Goal: Information Seeking & Learning: Learn about a topic

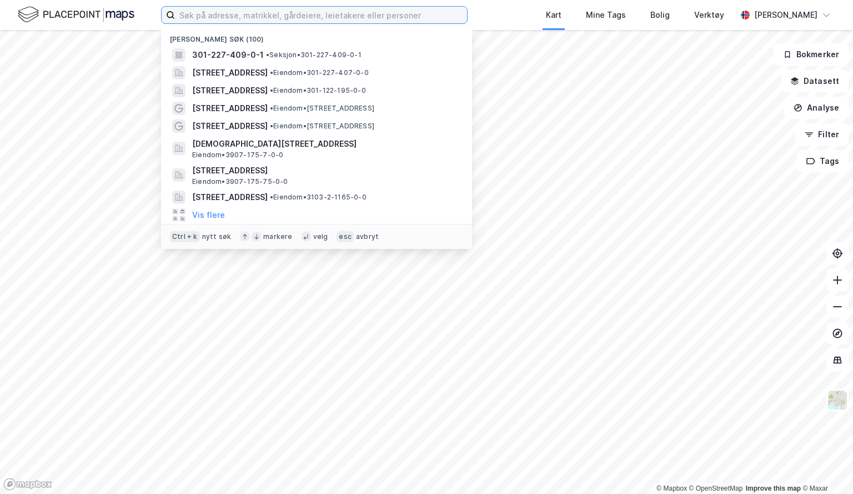
click at [226, 14] on input at bounding box center [321, 15] width 292 height 17
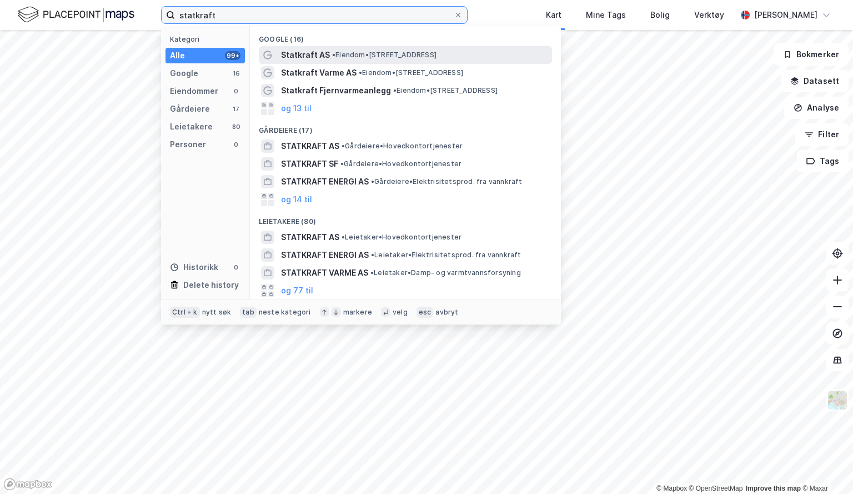
type input "statkraft"
click at [316, 57] on span "Statkraft AS" at bounding box center [305, 54] width 49 height 13
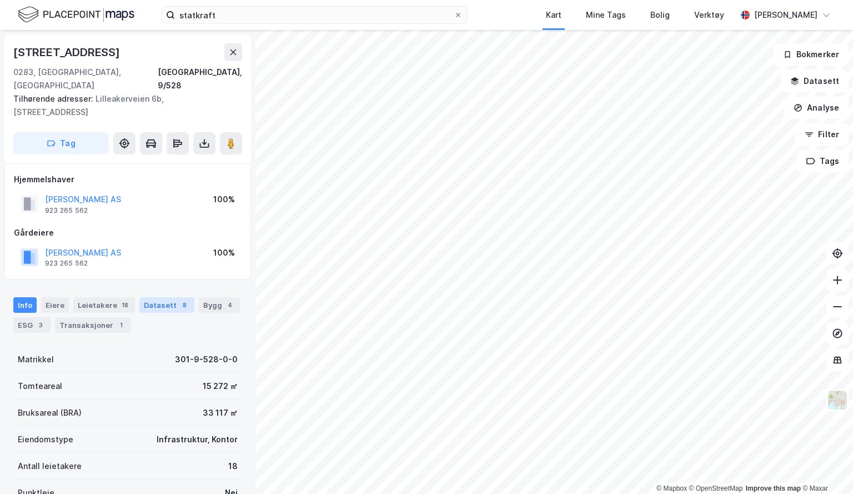
click at [167, 297] on div "Datasett 8" at bounding box center [166, 305] width 55 height 16
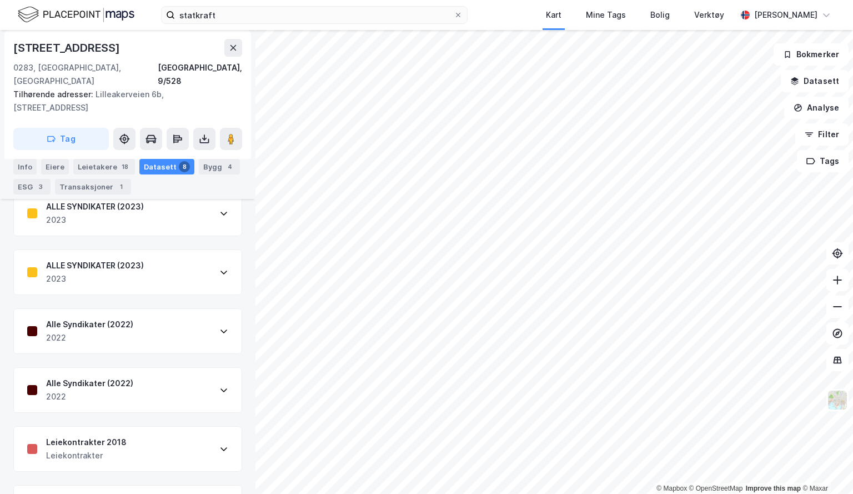
scroll to position [309, 0]
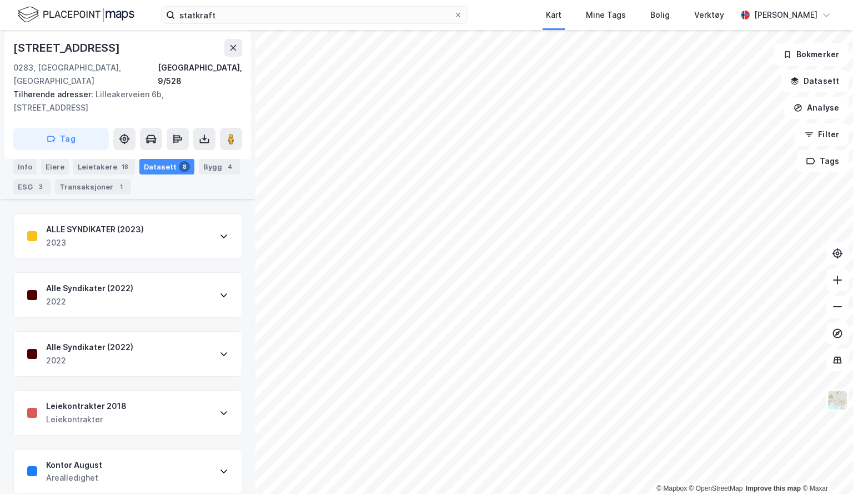
click at [219, 408] on icon at bounding box center [223, 412] width 9 height 9
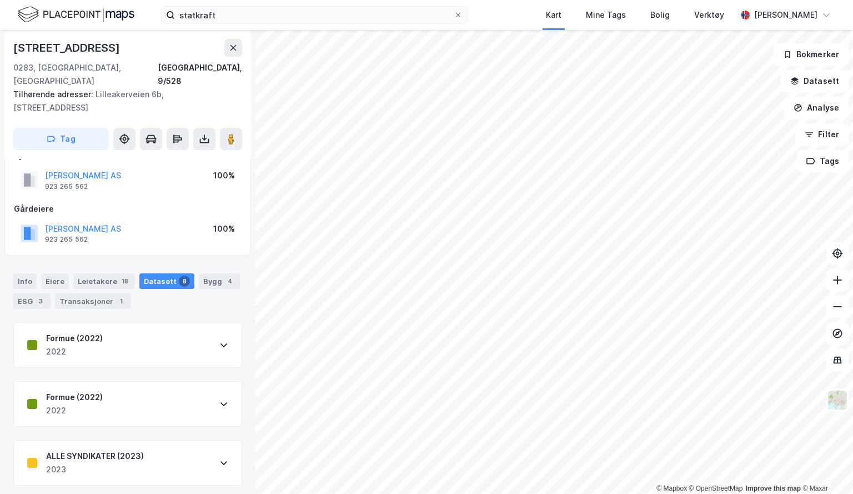
scroll to position [0, 0]
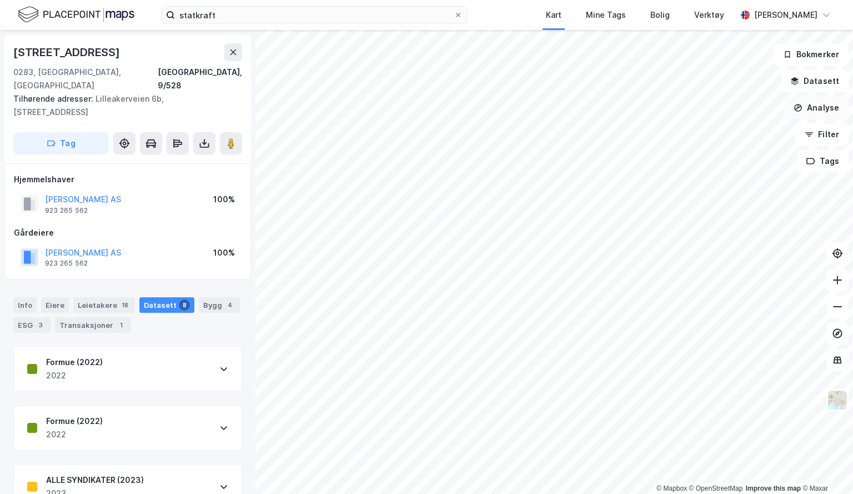
click at [829, 103] on button "Analyse" at bounding box center [816, 108] width 64 height 22
click at [824, 86] on button "Datasett" at bounding box center [815, 81] width 68 height 22
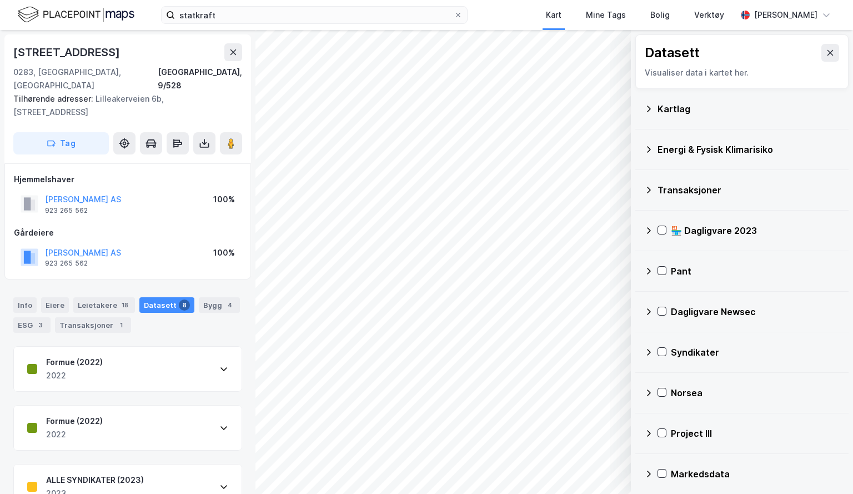
scroll to position [2, 0]
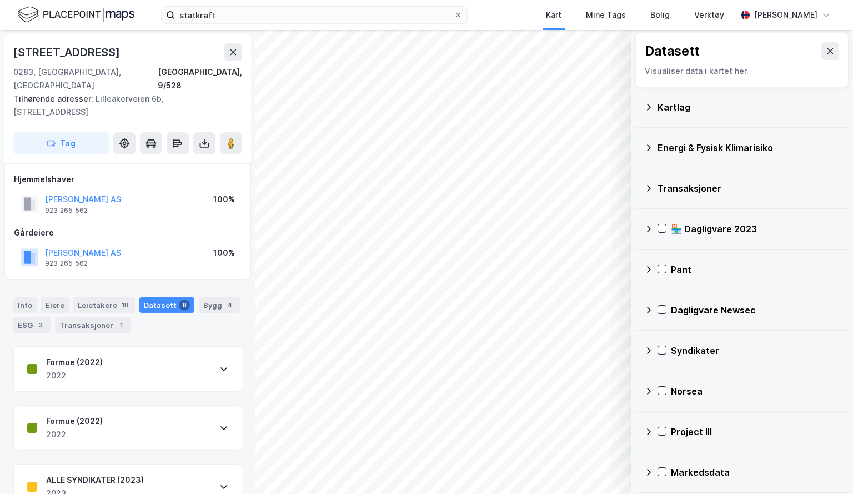
click at [651, 468] on icon at bounding box center [648, 472] width 9 height 9
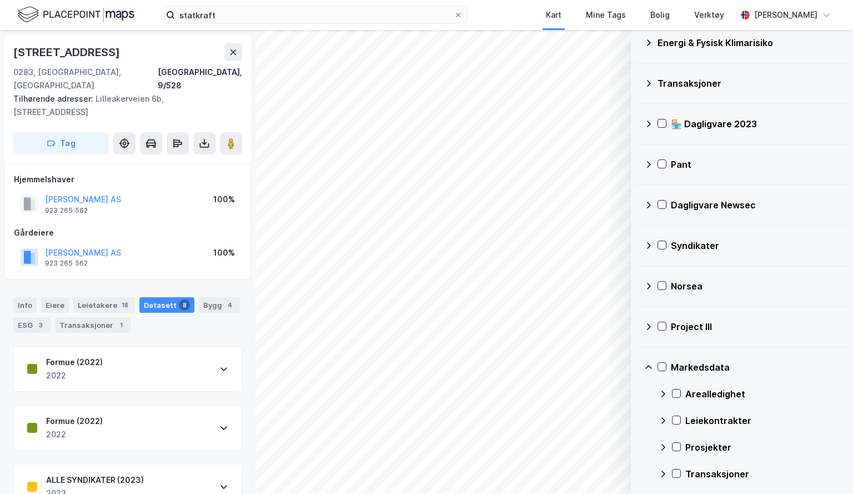
scroll to position [108, 0]
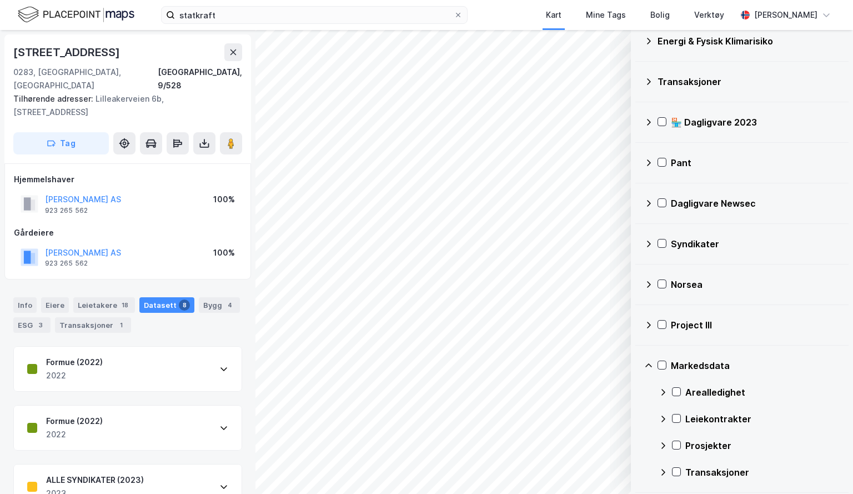
click at [664, 418] on icon at bounding box center [663, 418] width 9 height 9
click at [676, 441] on div at bounding box center [677, 445] width 9 height 9
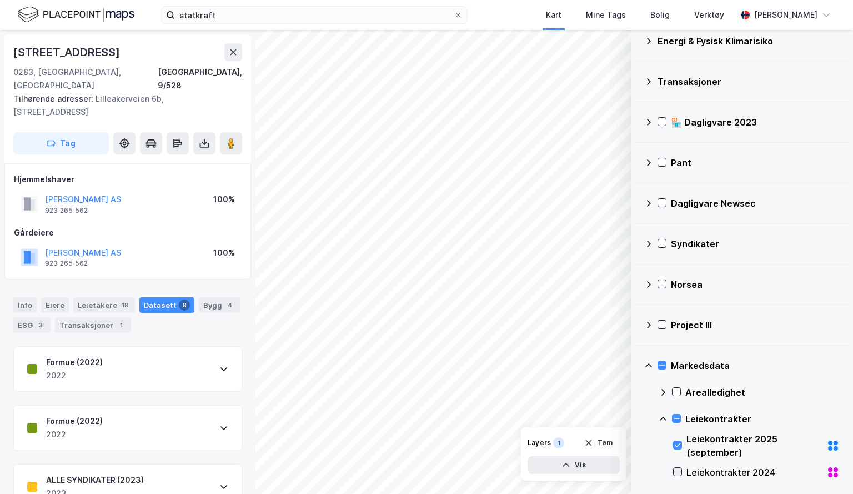
click at [677, 469] on icon at bounding box center [678, 472] width 8 height 8
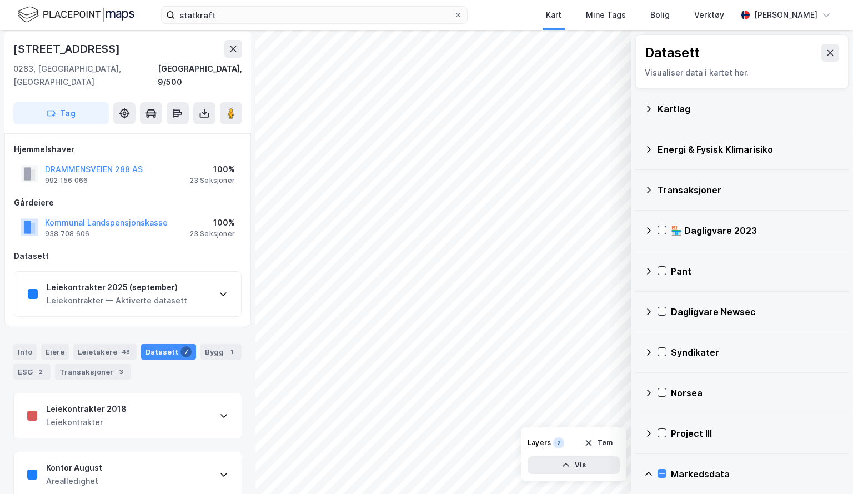
click at [656, 108] on div "Kartlag" at bounding box center [742, 109] width 196 height 27
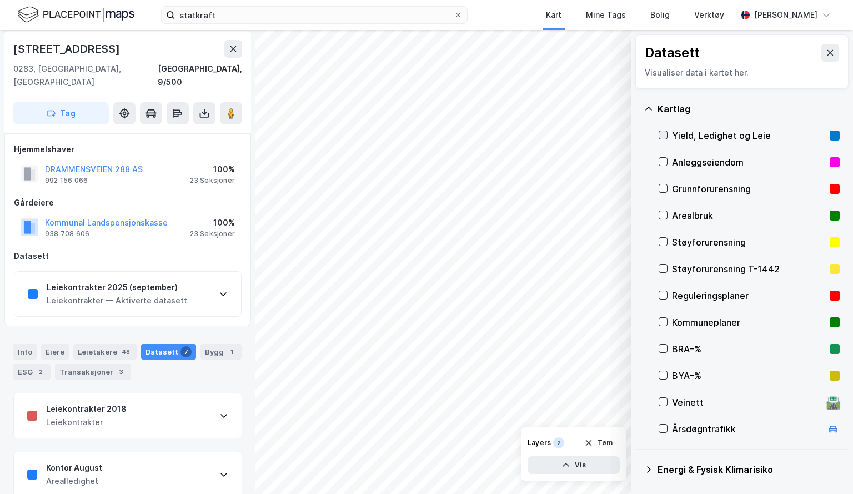
click at [662, 133] on icon at bounding box center [663, 135] width 8 height 8
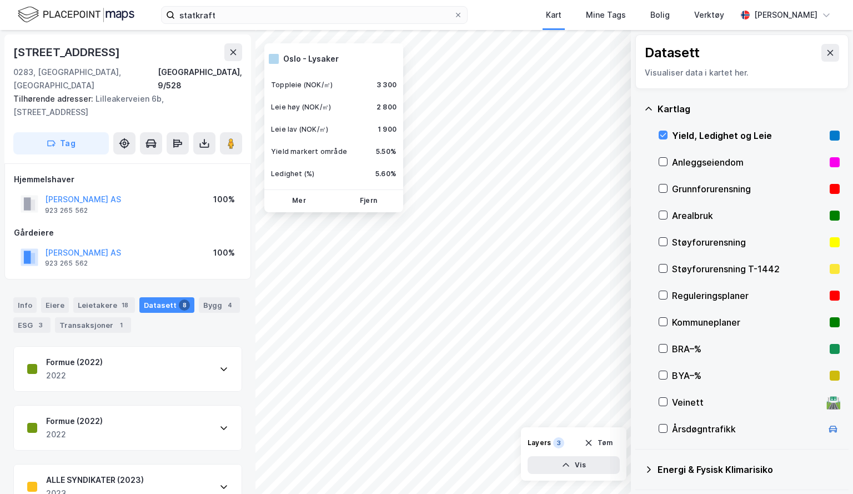
scroll to position [3, 0]
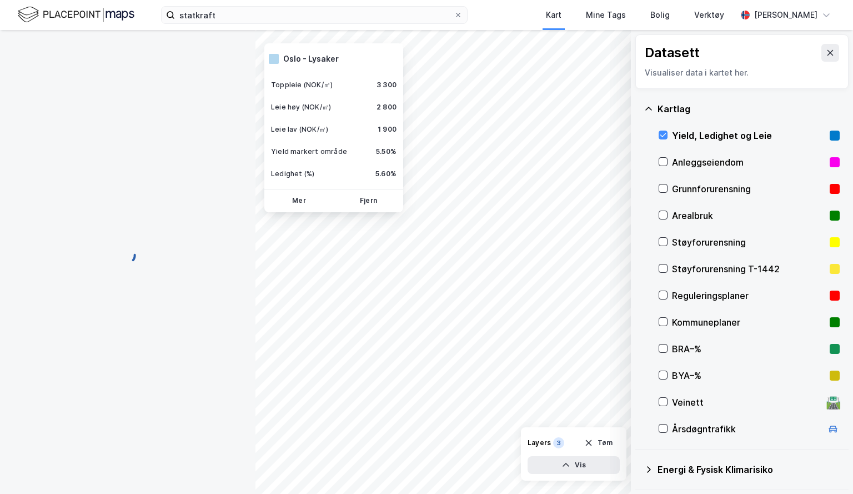
scroll to position [3, 0]
